Goal: Task Accomplishment & Management: Use online tool/utility

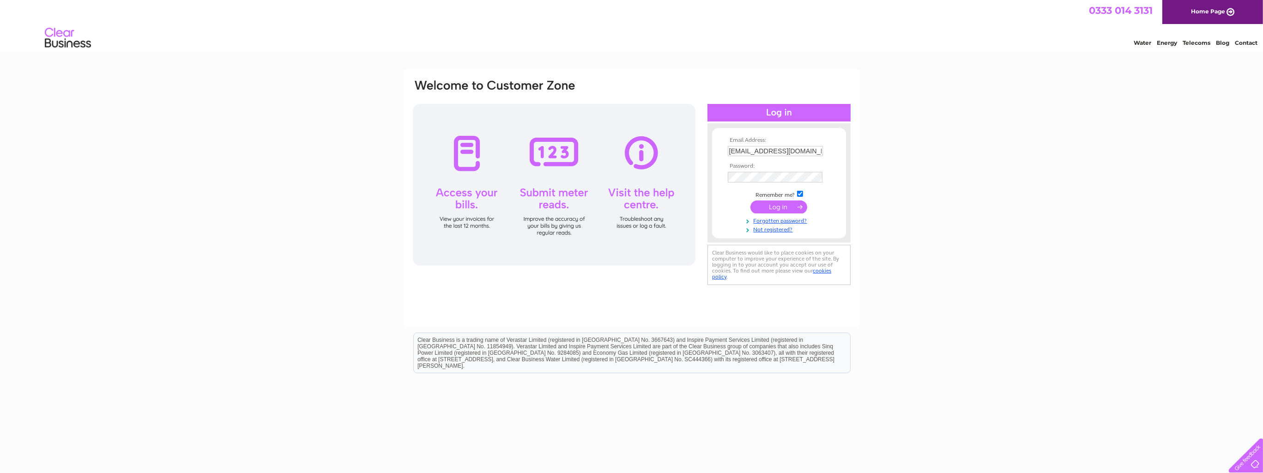
click at [782, 210] on input "submit" at bounding box center [778, 206] width 57 height 13
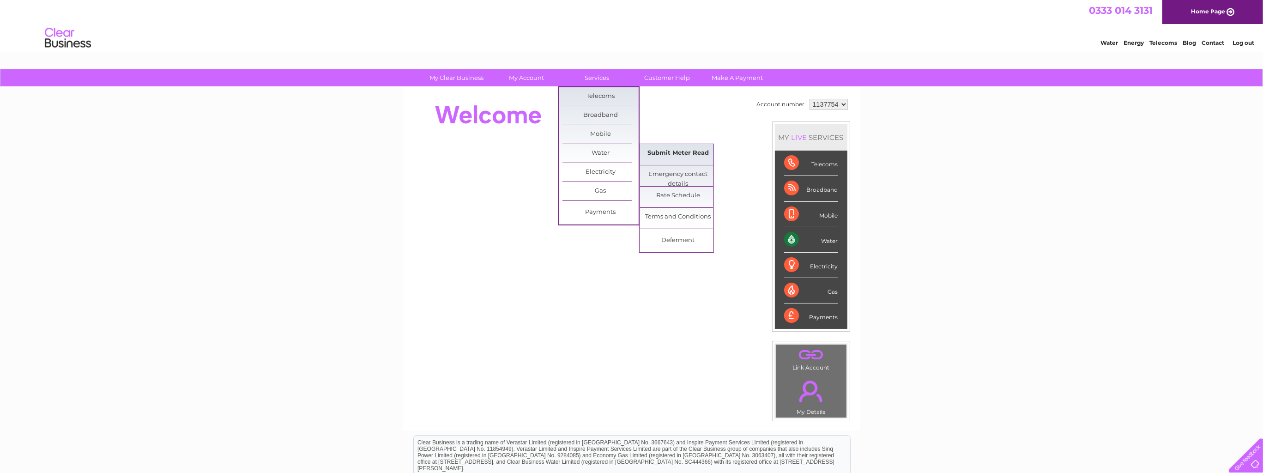
click at [657, 152] on link "Submit Meter Read" at bounding box center [678, 153] width 76 height 18
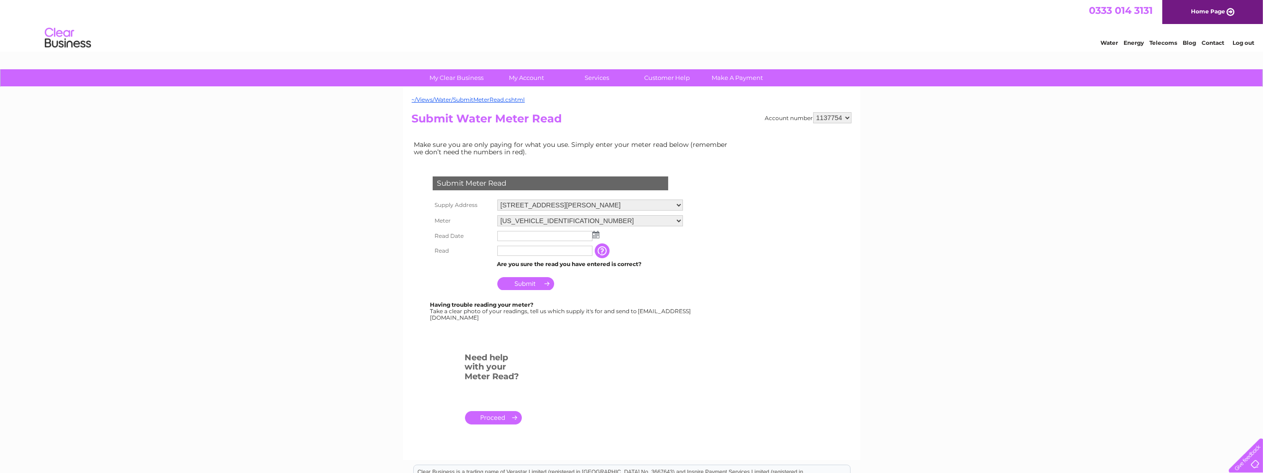
click at [524, 236] on input "text" at bounding box center [544, 236] width 95 height 10
click at [596, 235] on img at bounding box center [596, 234] width 7 height 7
click at [577, 302] on link "26" at bounding box center [578, 305] width 13 height 9
type input "[DATE]"
click at [527, 251] on input "text" at bounding box center [544, 251] width 95 height 10
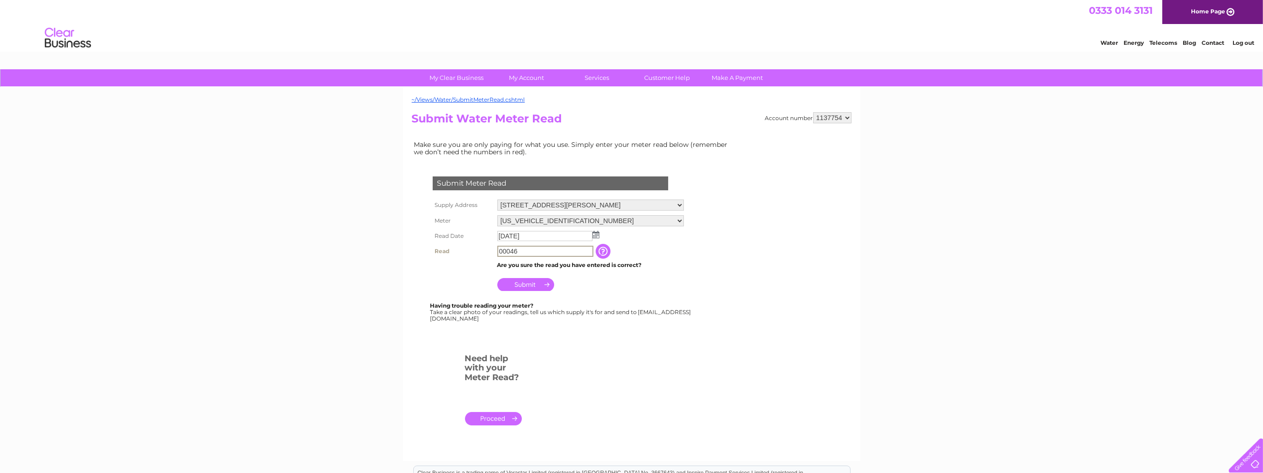
type input "00046"
click at [523, 284] on input "Submit" at bounding box center [525, 284] width 57 height 13
